Goal: Check status: Check status

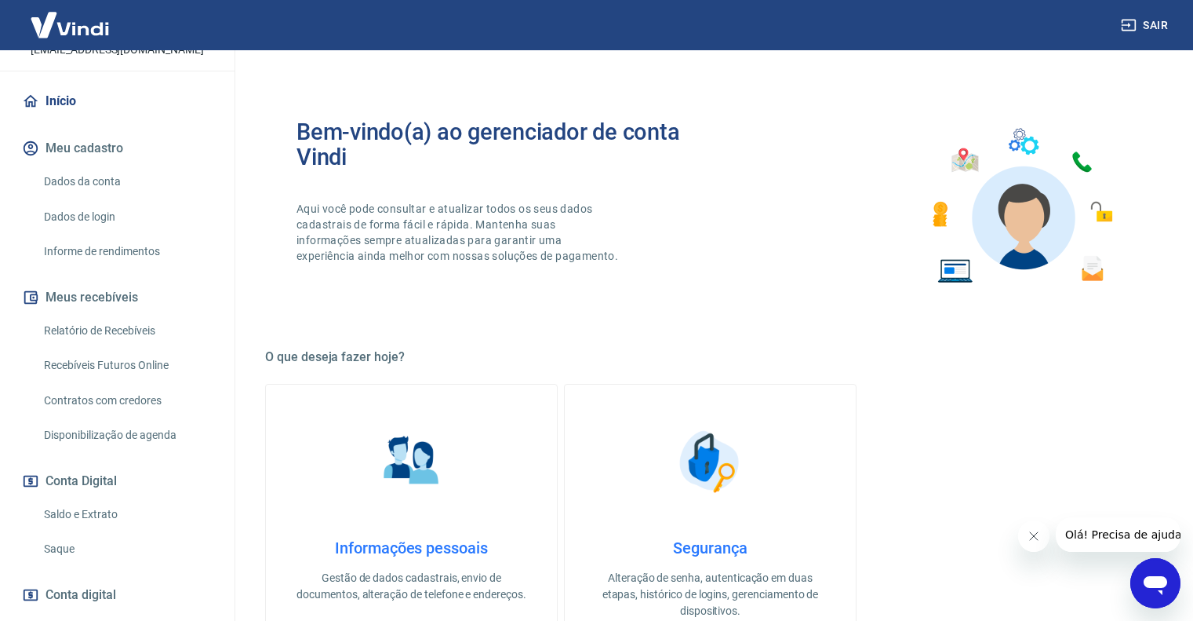
scroll to position [157, 0]
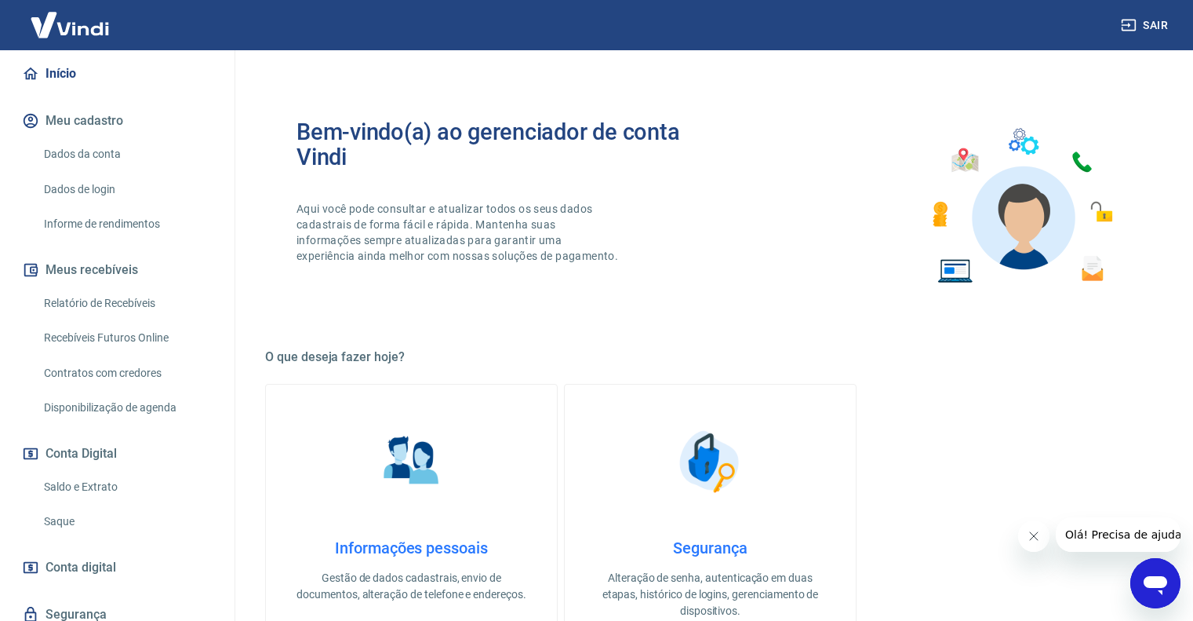
click at [67, 475] on link "Saldo e Extrato" at bounding box center [127, 487] width 178 height 32
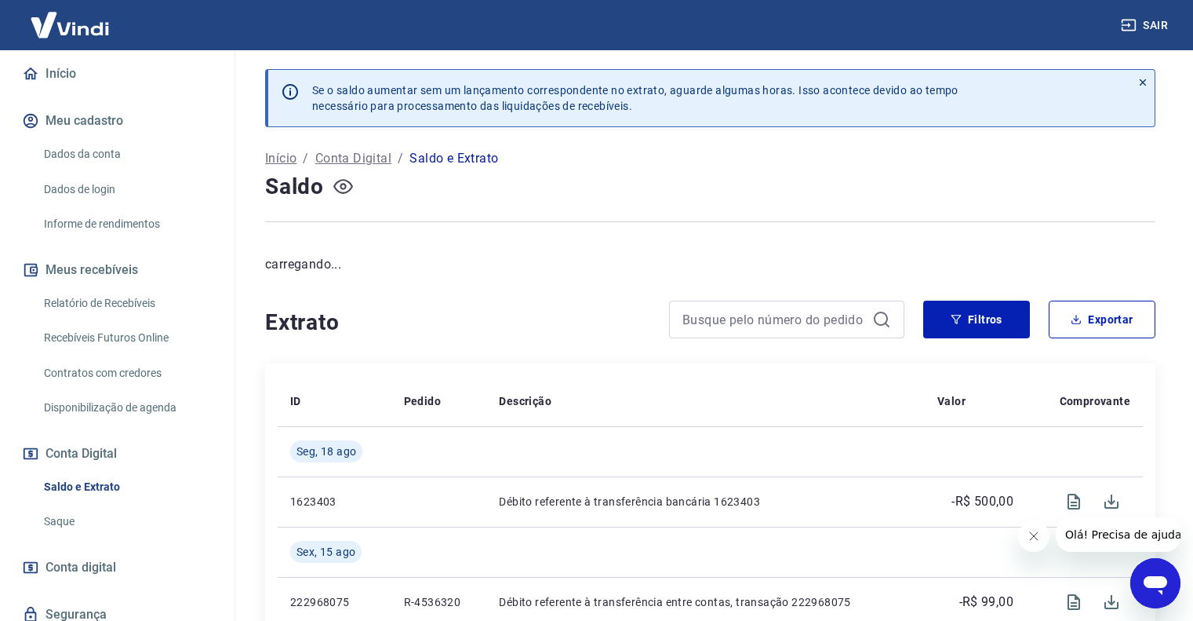
click at [340, 193] on icon "button" at bounding box center [343, 186] width 20 height 15
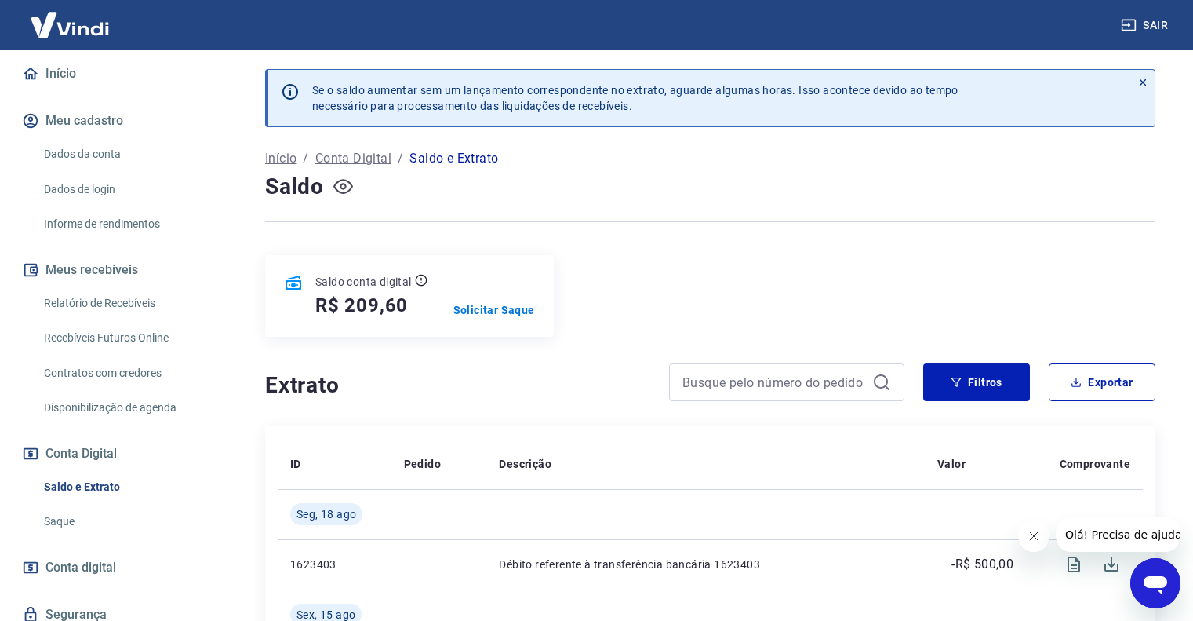
scroll to position [392, 0]
